Goal: Task Accomplishment & Management: Manage account settings

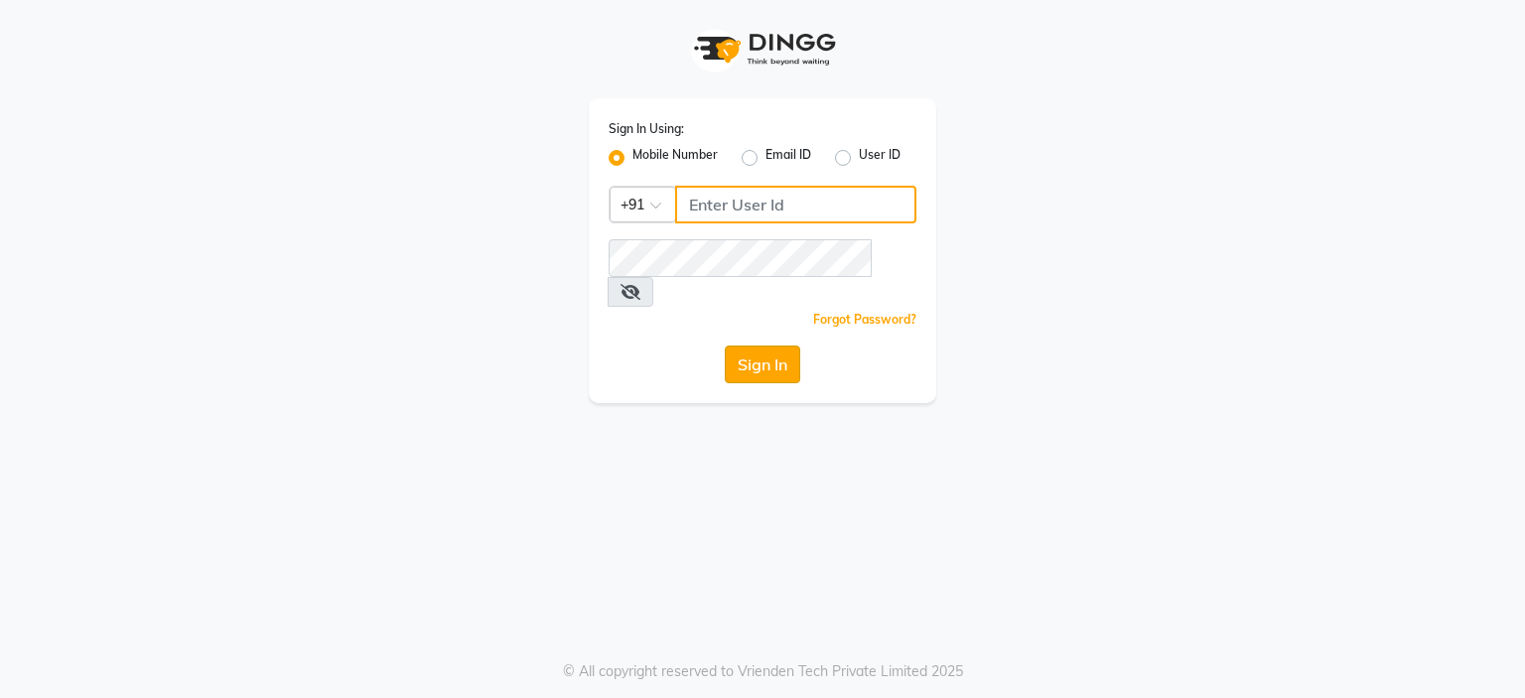
type input "9899525358"
click at [786, 346] on button "Sign In" at bounding box center [762, 365] width 75 height 38
